Goal: Transaction & Acquisition: Purchase product/service

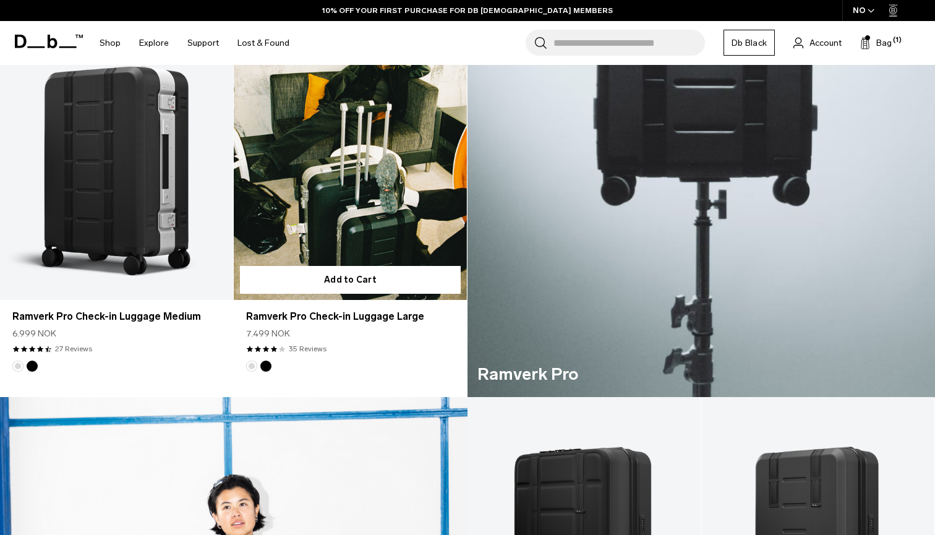
scroll to position [626, 0]
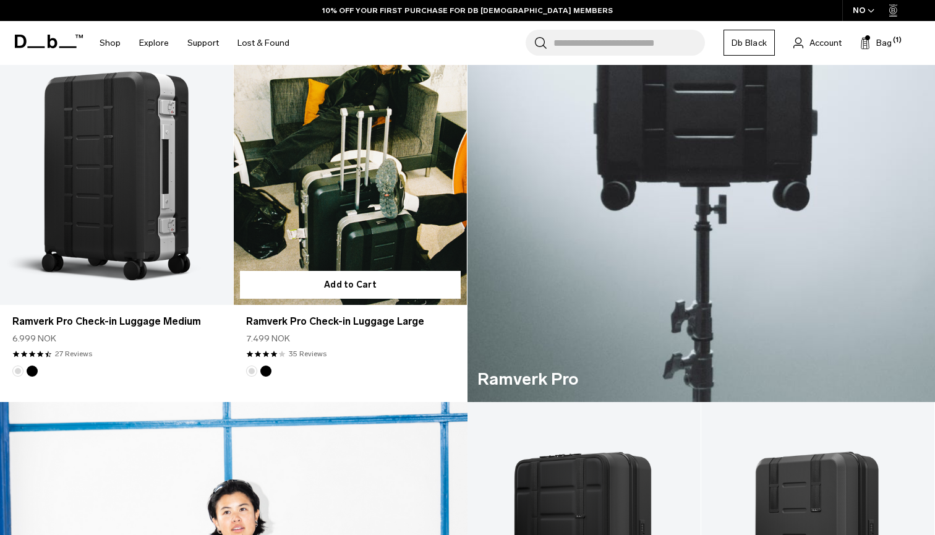
click at [364, 173] on link "Ramverk Pro Check-in Luggage Large" at bounding box center [350, 175] width 233 height 259
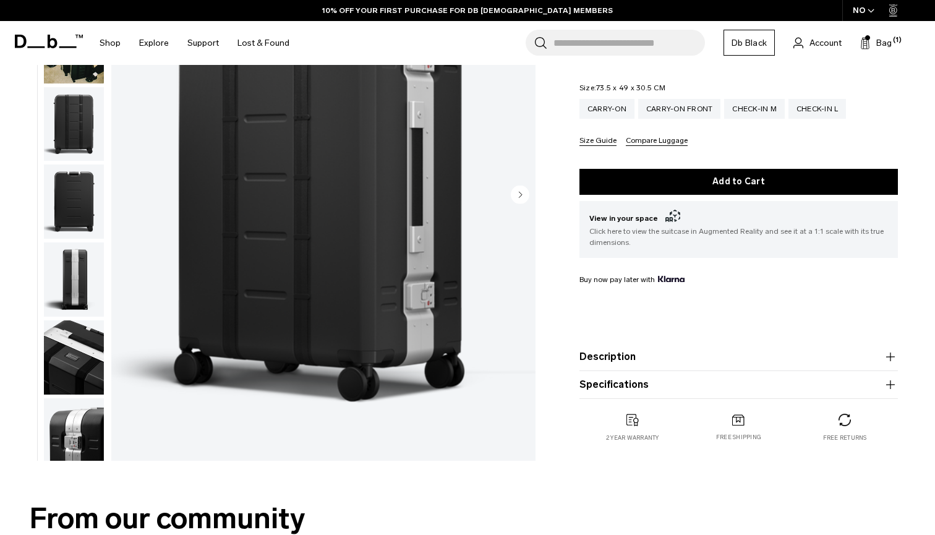
scroll to position [202, 0]
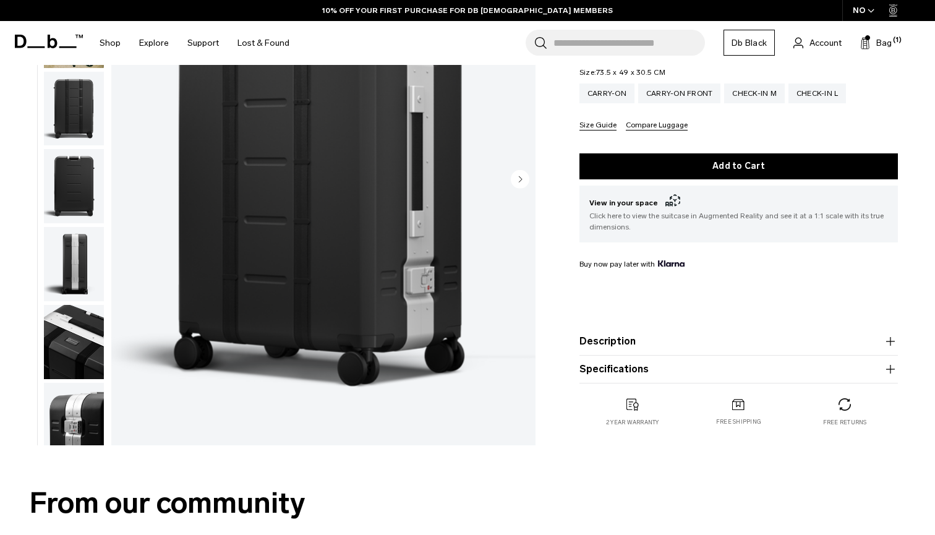
click at [640, 373] on button "Specifications" at bounding box center [738, 369] width 318 height 15
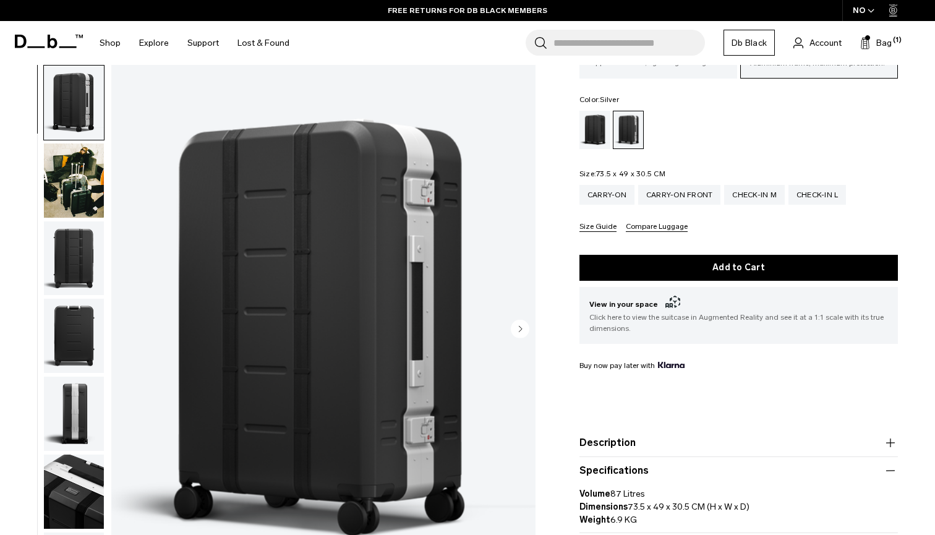
scroll to position [100, 0]
click at [773, 199] on div "Check-in M" at bounding box center [754, 195] width 61 height 20
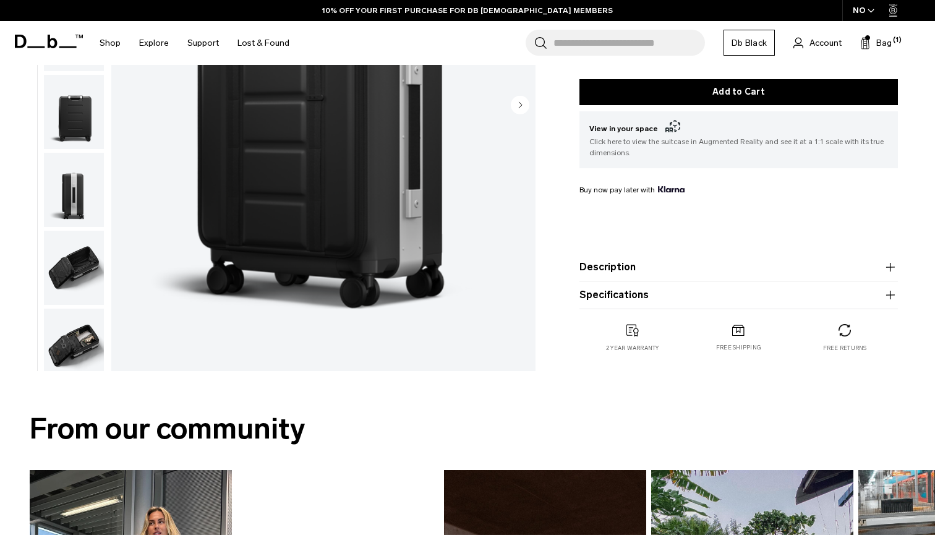
scroll to position [276, 0]
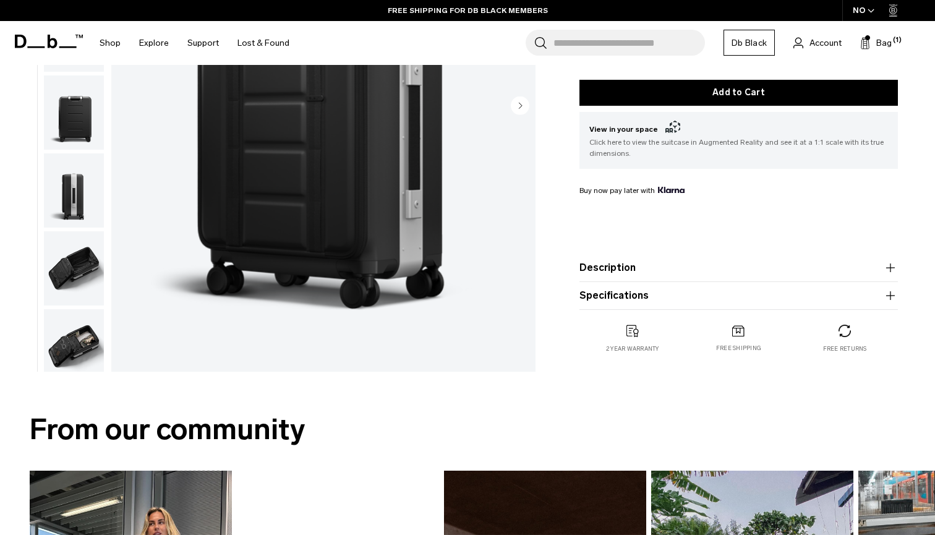
click at [686, 291] on button "Specifications" at bounding box center [738, 295] width 318 height 15
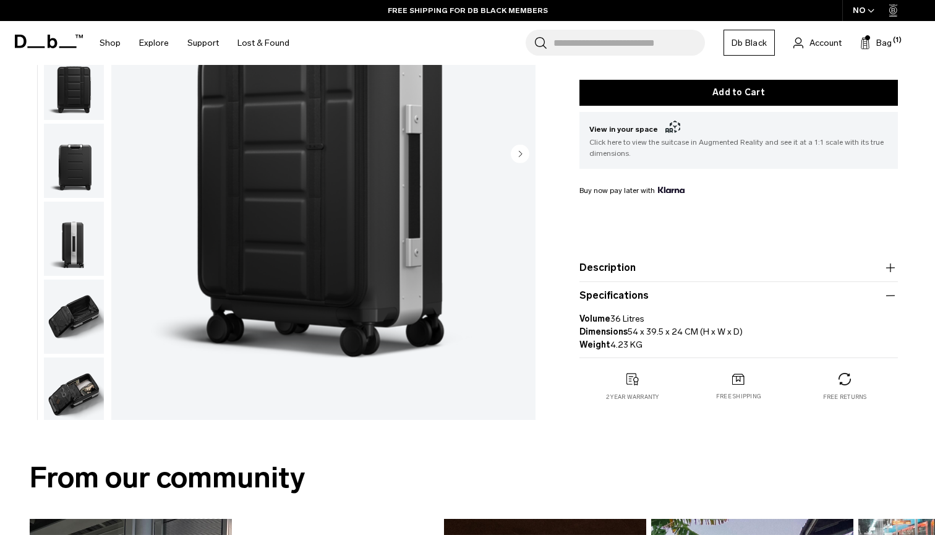
click at [682, 294] on button "Specifications" at bounding box center [738, 295] width 318 height 15
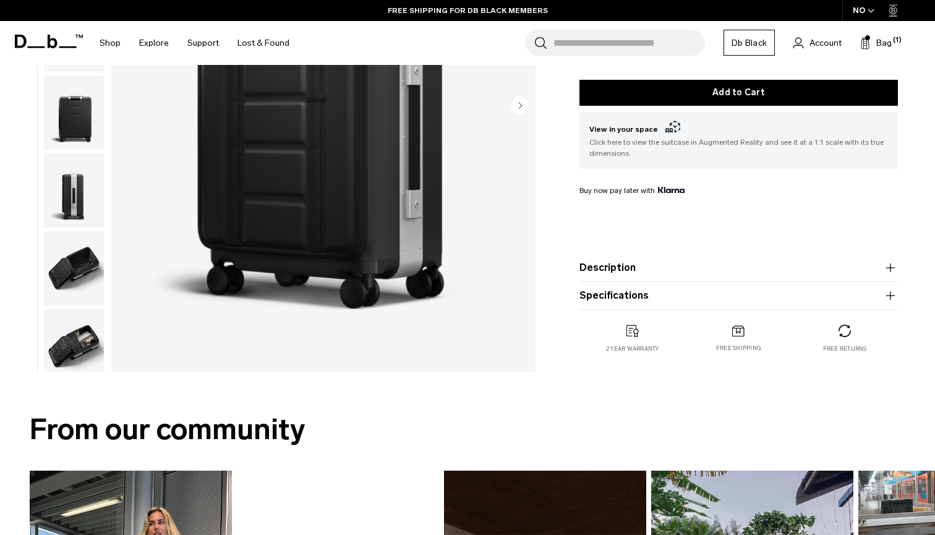
click at [681, 254] on product-accordion "Description Say hello to the new standard in travel. The triple award-winning R…" at bounding box center [738, 268] width 318 height 28
click at [664, 267] on button "Description" at bounding box center [738, 267] width 318 height 15
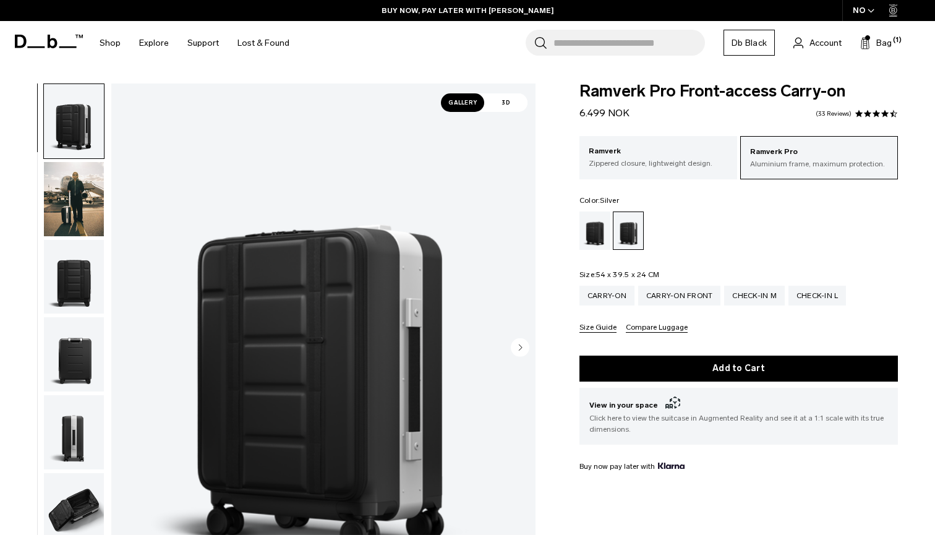
scroll to position [0, 0]
click at [48, 46] on icon at bounding box center [53, 42] width 10 height 14
